Goal: Check status: Check status

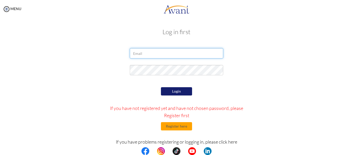
type input "[EMAIL_ADDRESS][DOMAIN_NAME]"
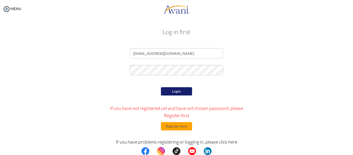
click at [253, 79] on form "alirezamondol1992@gmail.com Login If you have not registered yet and have not c…" at bounding box center [177, 115] width 296 height 135
click at [177, 90] on button "Login" at bounding box center [176, 91] width 31 height 8
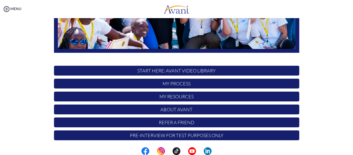
scroll to position [133, 0]
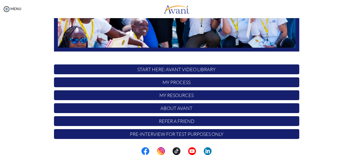
click at [173, 84] on p "My Process" at bounding box center [176, 83] width 245 height 10
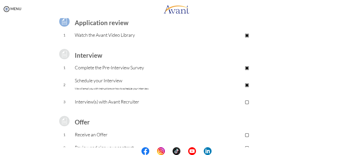
scroll to position [52, 0]
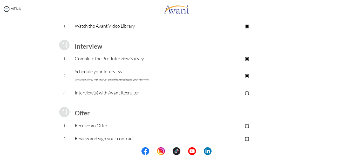
click at [244, 93] on p "▢" at bounding box center [247, 92] width 104 height 7
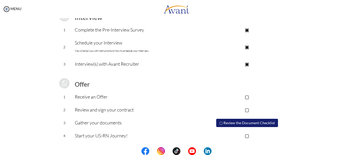
click at [246, 109] on p "▢" at bounding box center [247, 109] width 104 height 7
click at [230, 122] on button "▢ Review the Document Checklist" at bounding box center [247, 123] width 62 height 8
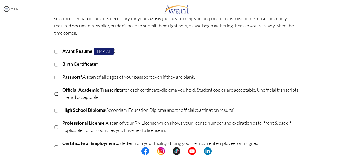
scroll to position [52, 0]
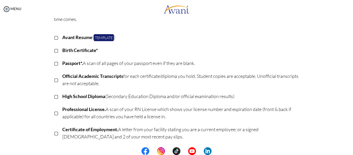
click at [54, 62] on p "▢" at bounding box center [56, 63] width 4 height 7
click at [54, 135] on p "▢" at bounding box center [56, 133] width 4 height 7
click at [54, 113] on p "▢" at bounding box center [56, 112] width 4 height 7
click at [54, 97] on p "▢" at bounding box center [56, 96] width 4 height 7
click at [54, 79] on p "▢" at bounding box center [56, 79] width 4 height 7
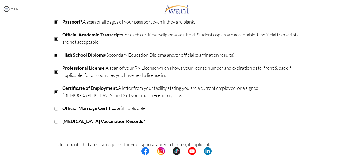
scroll to position [130, 0]
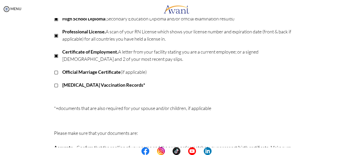
click at [54, 86] on p "▢" at bounding box center [56, 84] width 4 height 7
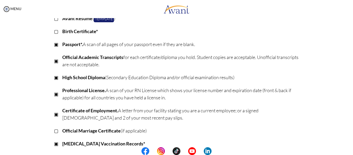
scroll to position [34, 0]
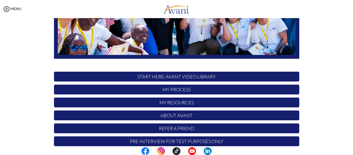
scroll to position [133, 0]
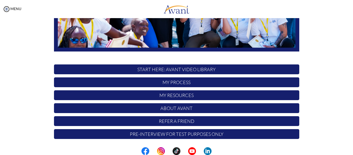
click at [170, 83] on p "My Process" at bounding box center [176, 83] width 245 height 10
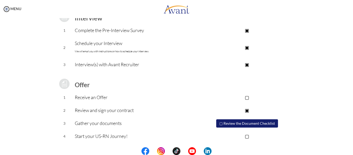
scroll to position [81, 0]
click at [233, 120] on button "▢ Review the Document Checklist" at bounding box center [247, 123] width 62 height 8
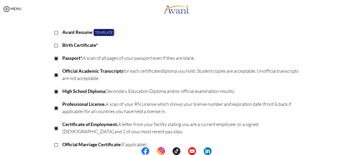
scroll to position [78, 0]
